Goal: Task Accomplishment & Management: Use online tool/utility

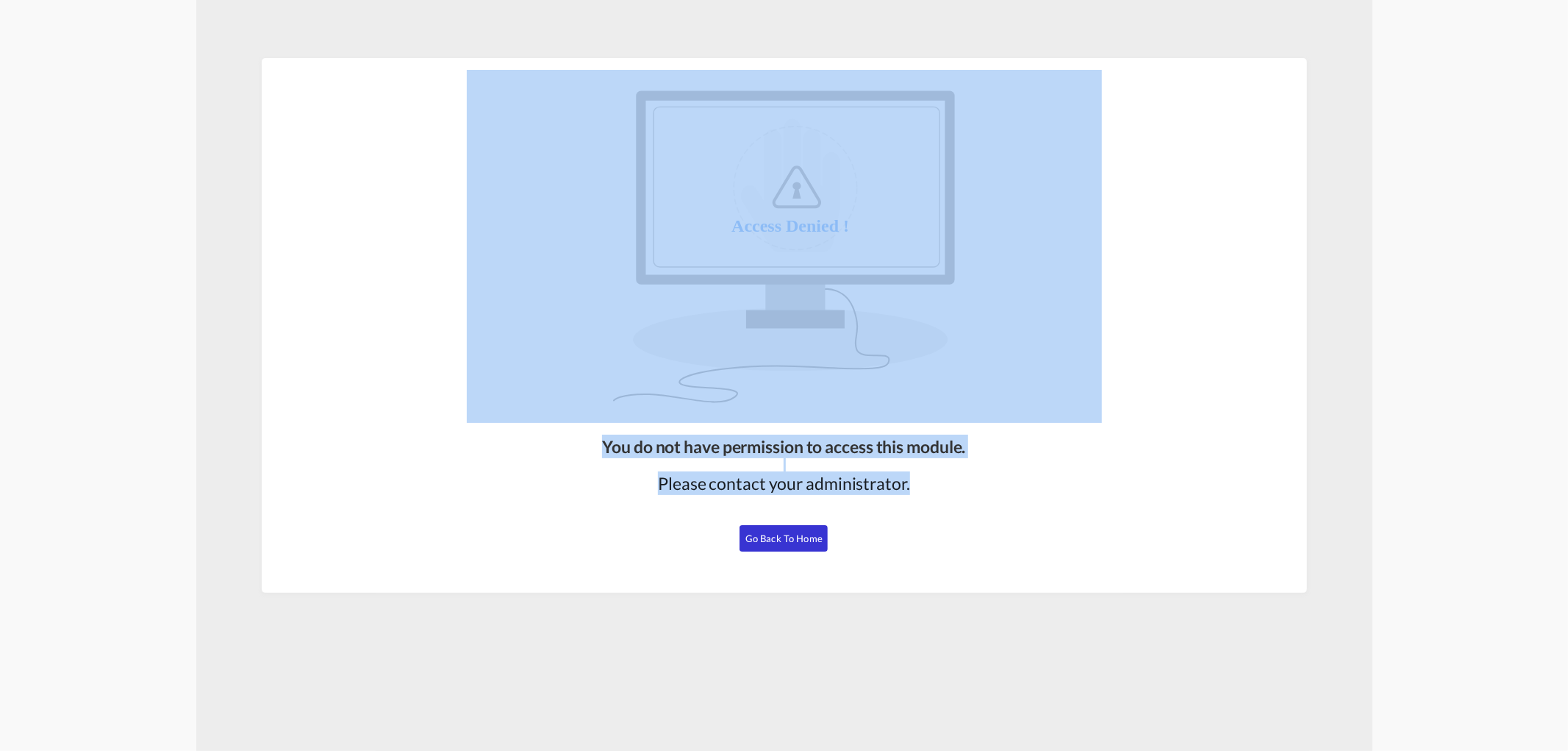
drag, startPoint x: 214, startPoint y: 52, endPoint x: 935, endPoint y: 647, distance: 934.8
click at [934, 648] on md-content "You do not have permission to access this module. Please contact your administr…" at bounding box center [784, 376] width 1177 height 751
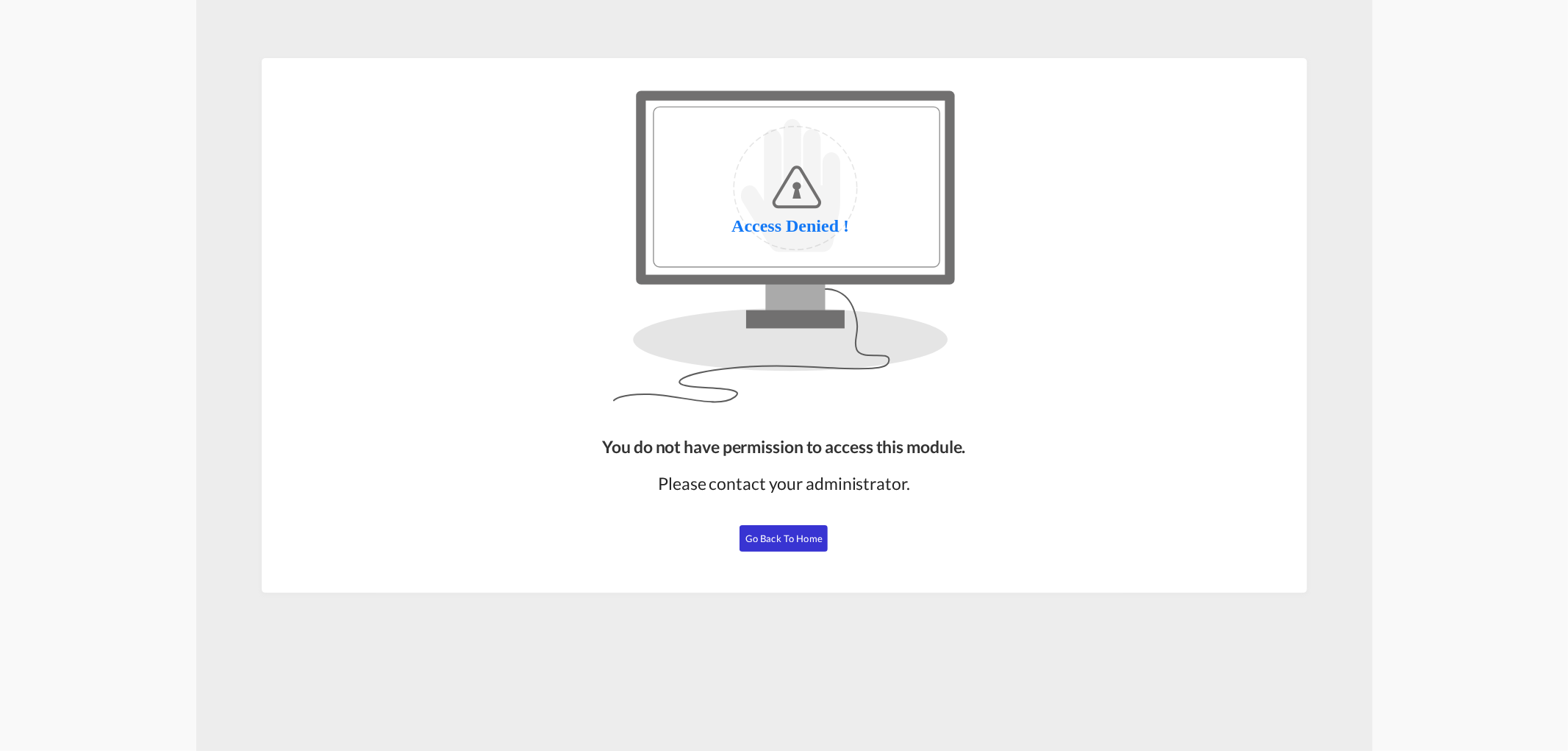
click at [902, 633] on md-content "You do not have permission to access this module. Please contact your administr…" at bounding box center [784, 376] width 1177 height 751
click at [215, 93] on md-content "You do not have permission to access this module. Please contact your administr…" at bounding box center [784, 376] width 1177 height 751
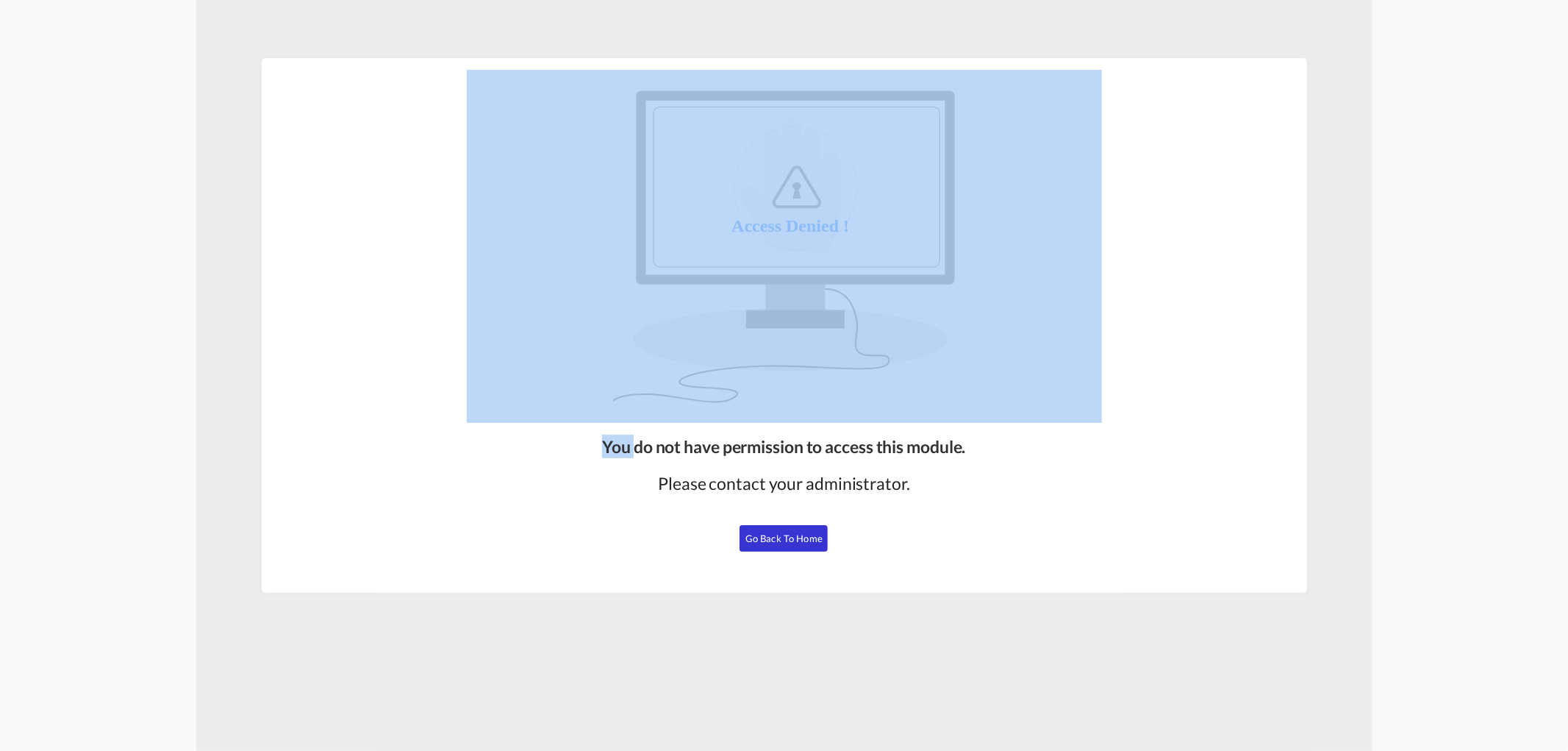
click at [215, 93] on md-content "You do not have permission to access this module. Please contact your administr…" at bounding box center [784, 376] width 1177 height 751
click at [217, 89] on md-content "You do not have permission to access this module. Please contact your administr…" at bounding box center [784, 376] width 1177 height 751
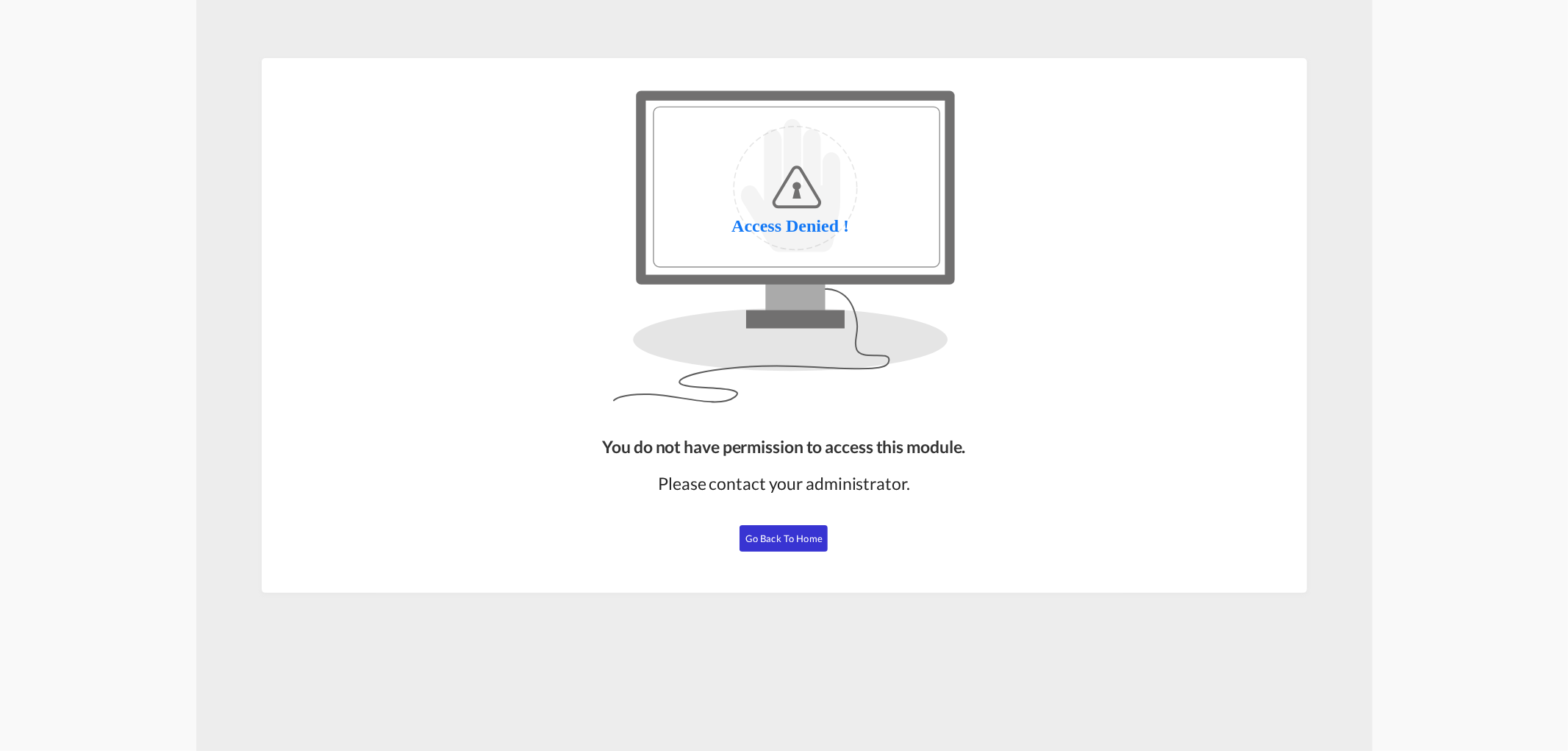
click at [226, 66] on md-content "You do not have permission to access this module. Please contact your administr…" at bounding box center [784, 376] width 1177 height 751
click at [230, 43] on md-content "You do not have permission to access this module. Please contact your administr…" at bounding box center [784, 376] width 1177 height 751
click at [767, 541] on span "Go Back to Home" at bounding box center [784, 538] width 78 height 12
